Goal: Find specific page/section: Find specific page/section

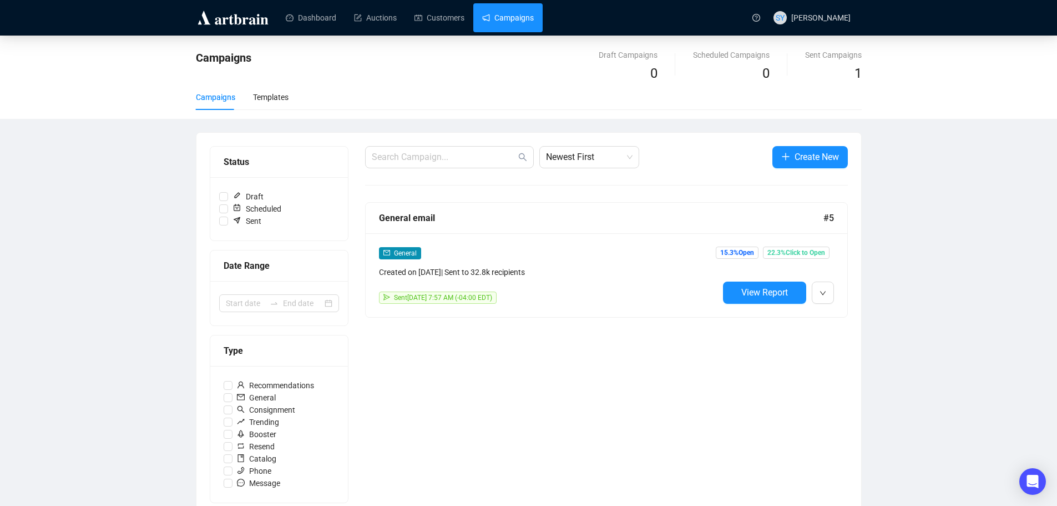
click at [533, 256] on div "General" at bounding box center [549, 252] width 340 height 13
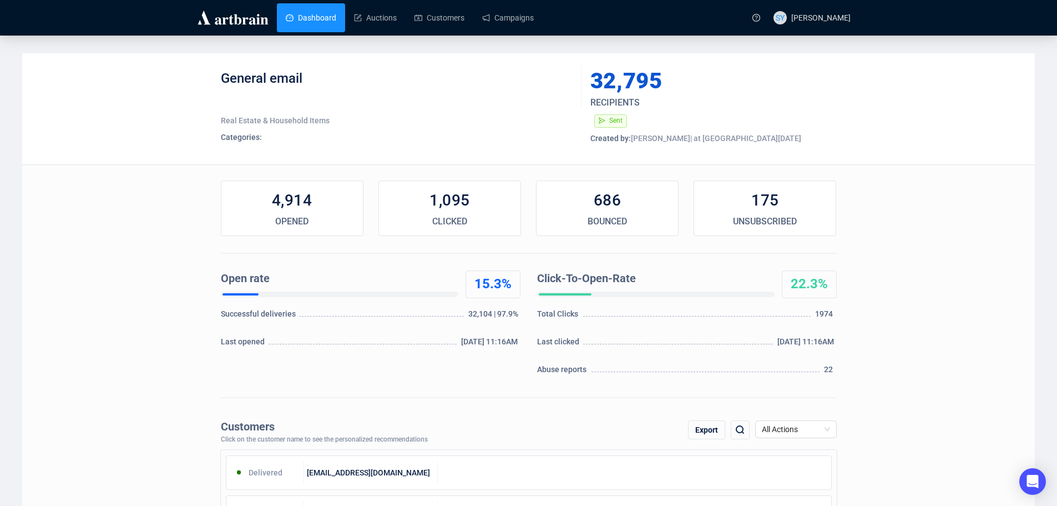
click at [286, 22] on link "Dashboard" at bounding box center [311, 17] width 51 height 29
